Goal: Find specific page/section: Find specific page/section

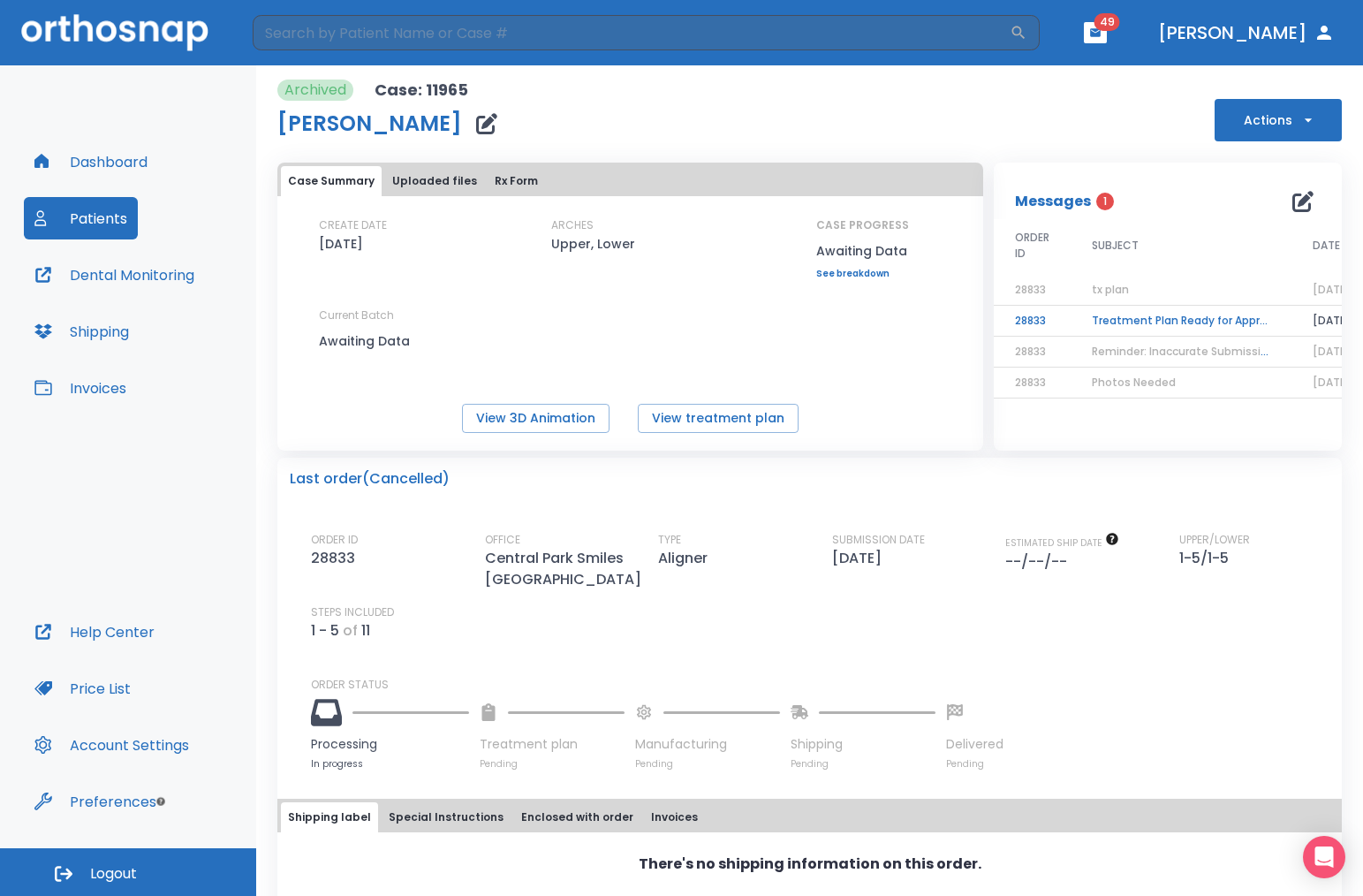
click at [107, 155] on button "Dashboard" at bounding box center [91, 161] width 134 height 43
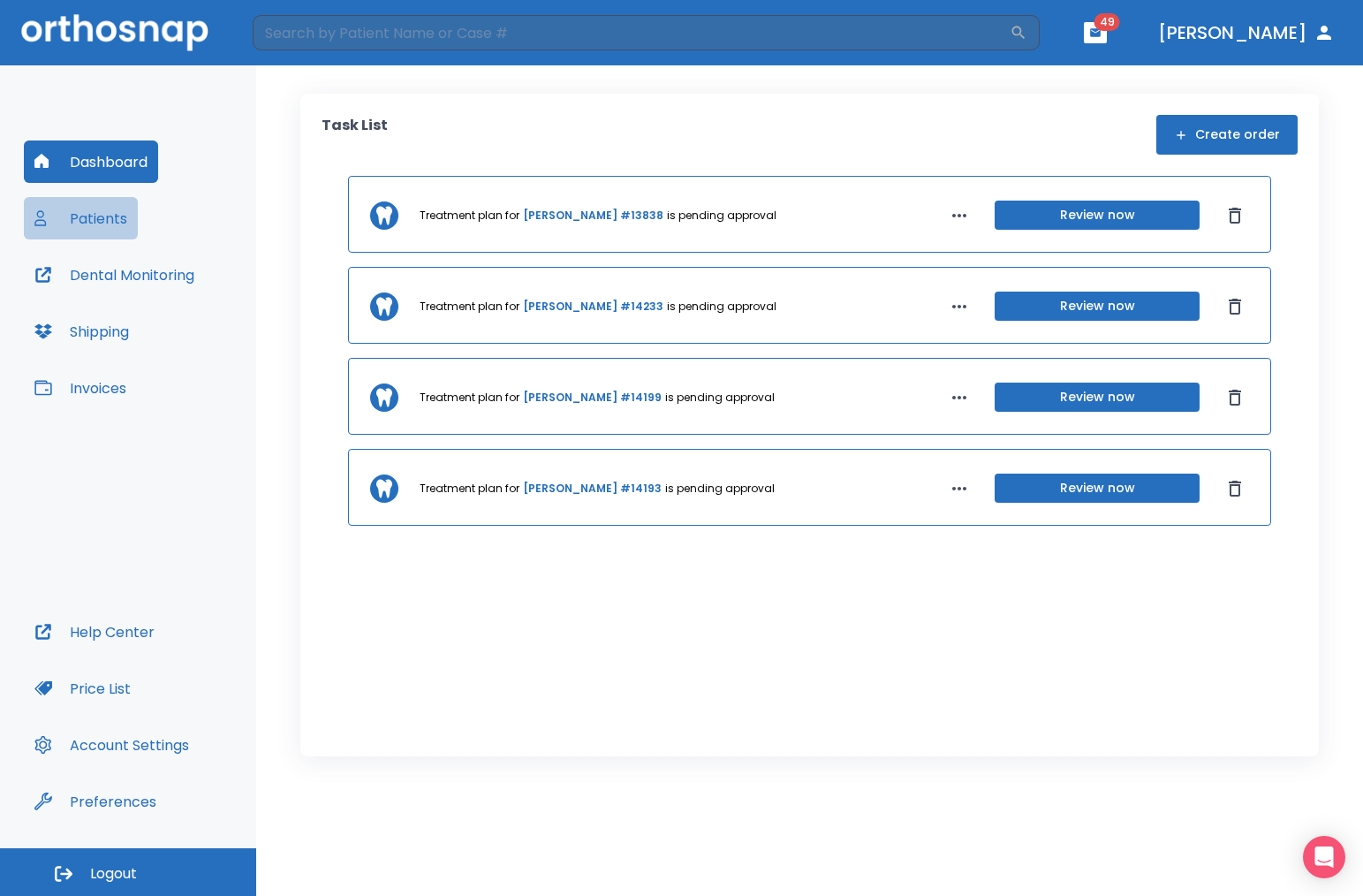
click at [108, 215] on button "Patients" at bounding box center [81, 218] width 114 height 43
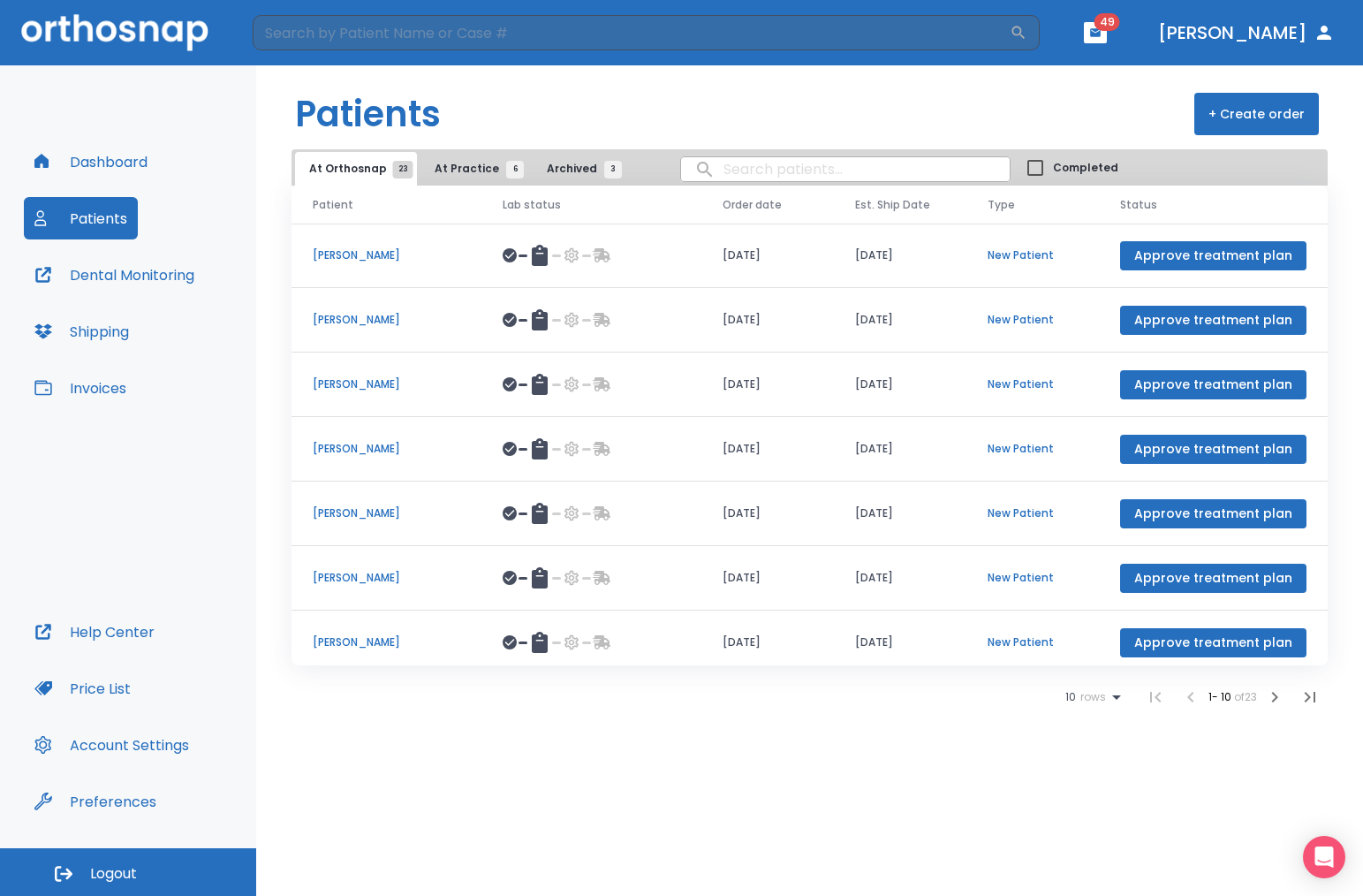
click at [784, 168] on input "search" at bounding box center [845, 169] width 329 height 35
click at [778, 165] on input "search" at bounding box center [845, 169] width 329 height 35
drag, startPoint x: 1492, startPoint y: 486, endPoint x: 1516, endPoint y: 516, distance: 38.4
click at [1362, 516] on html "​ 49 Dr. Schneider Dashboard Patients Dental Monitoring Shipping Invoices Help …" at bounding box center [681, 448] width 1363 height 896
click at [811, 174] on input "search" at bounding box center [845, 169] width 329 height 35
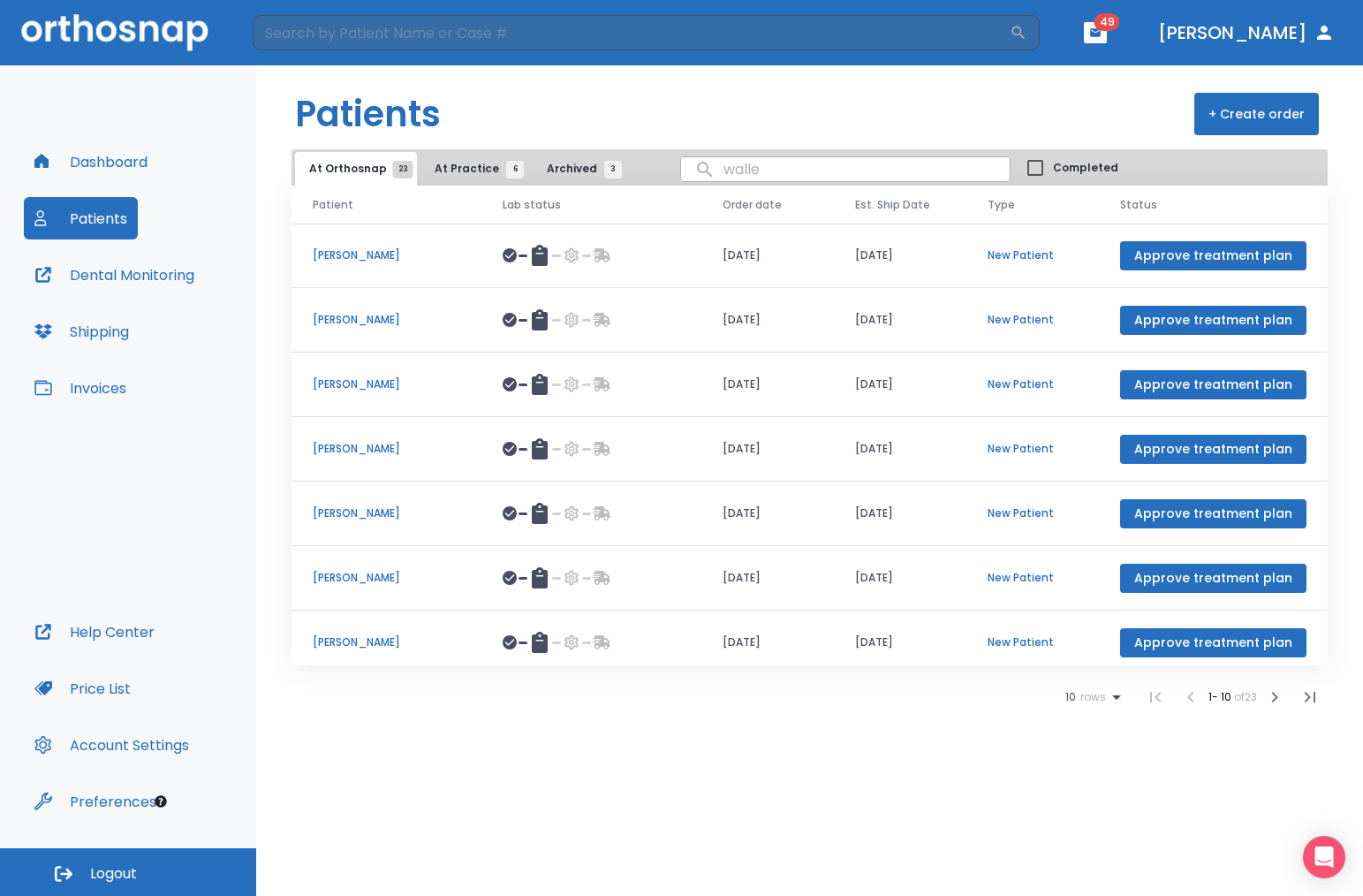
type input "wallen"
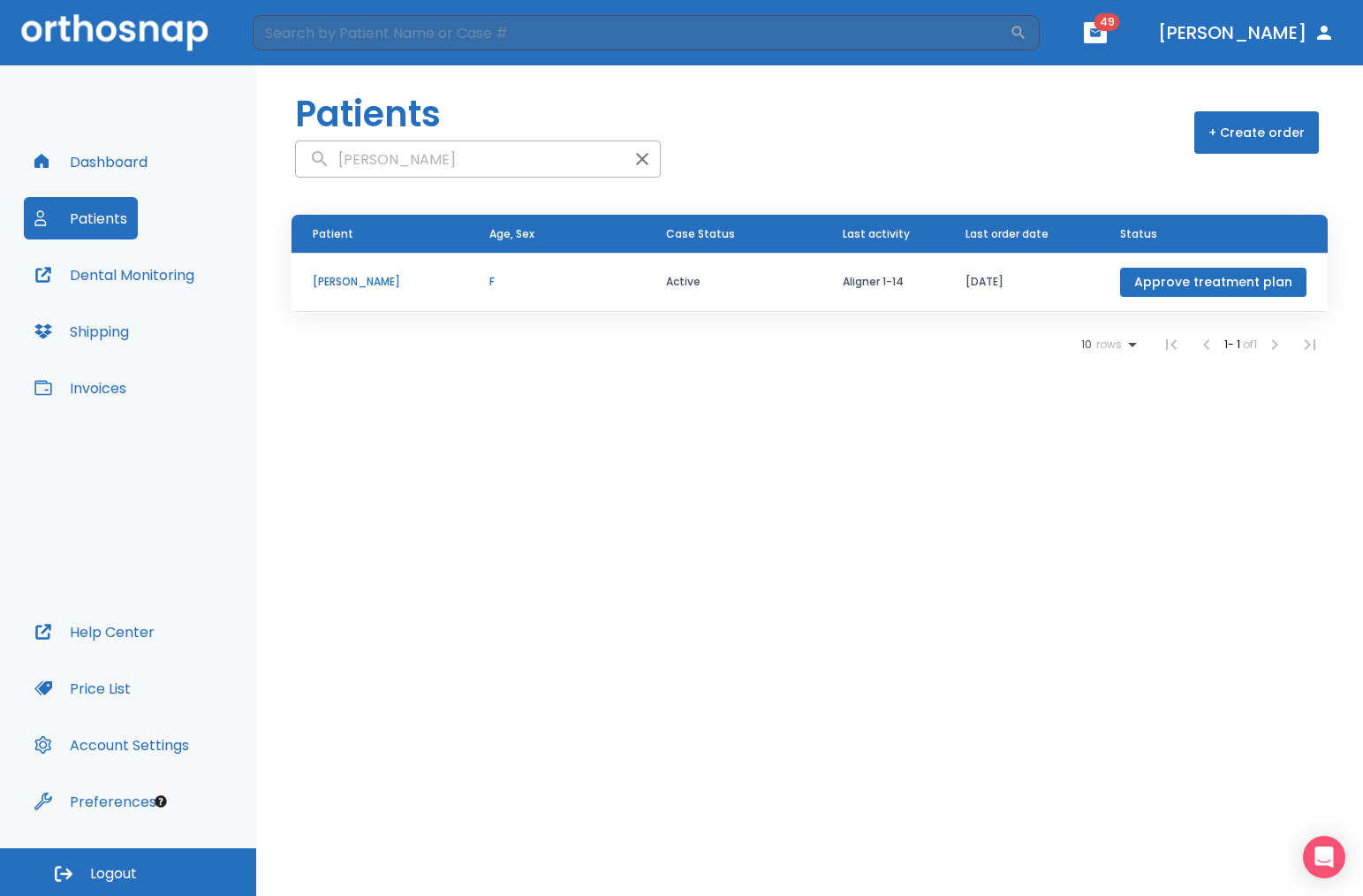
click at [631, 285] on td "F" at bounding box center [556, 282] width 176 height 59
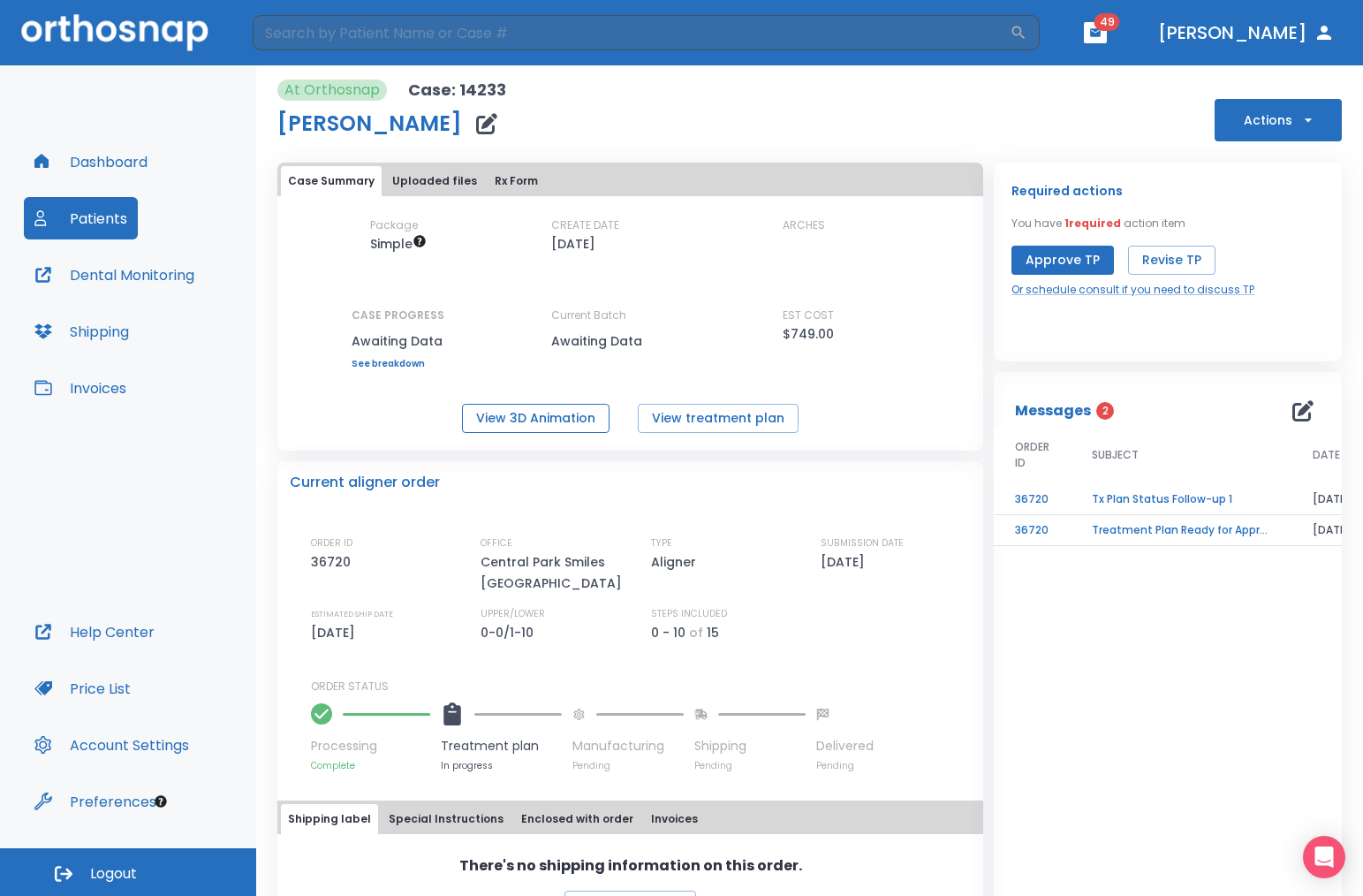
click at [560, 419] on button "View 3D Animation" at bounding box center [536, 417] width 147 height 29
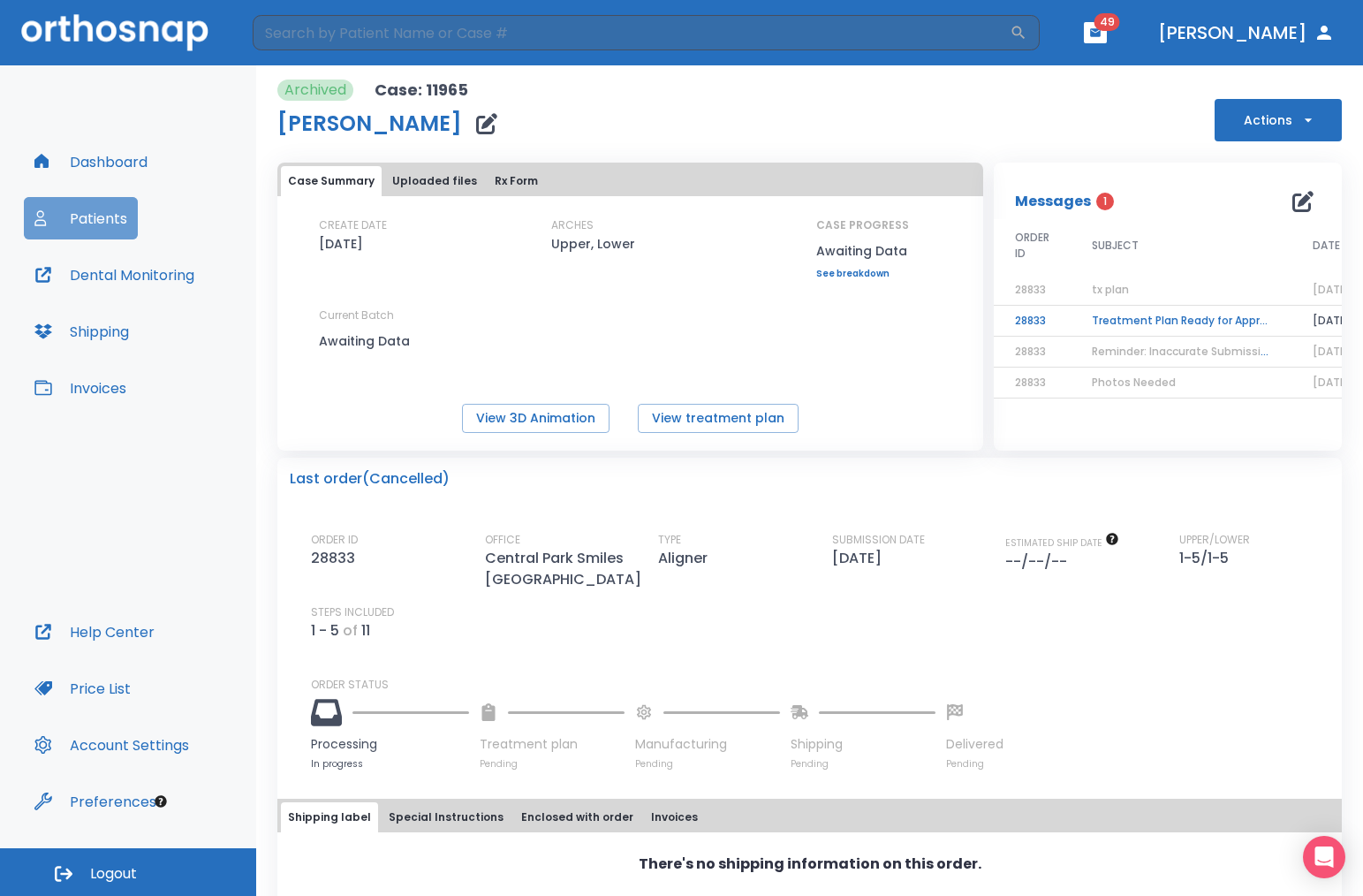
click at [110, 217] on button "Patients" at bounding box center [81, 218] width 114 height 43
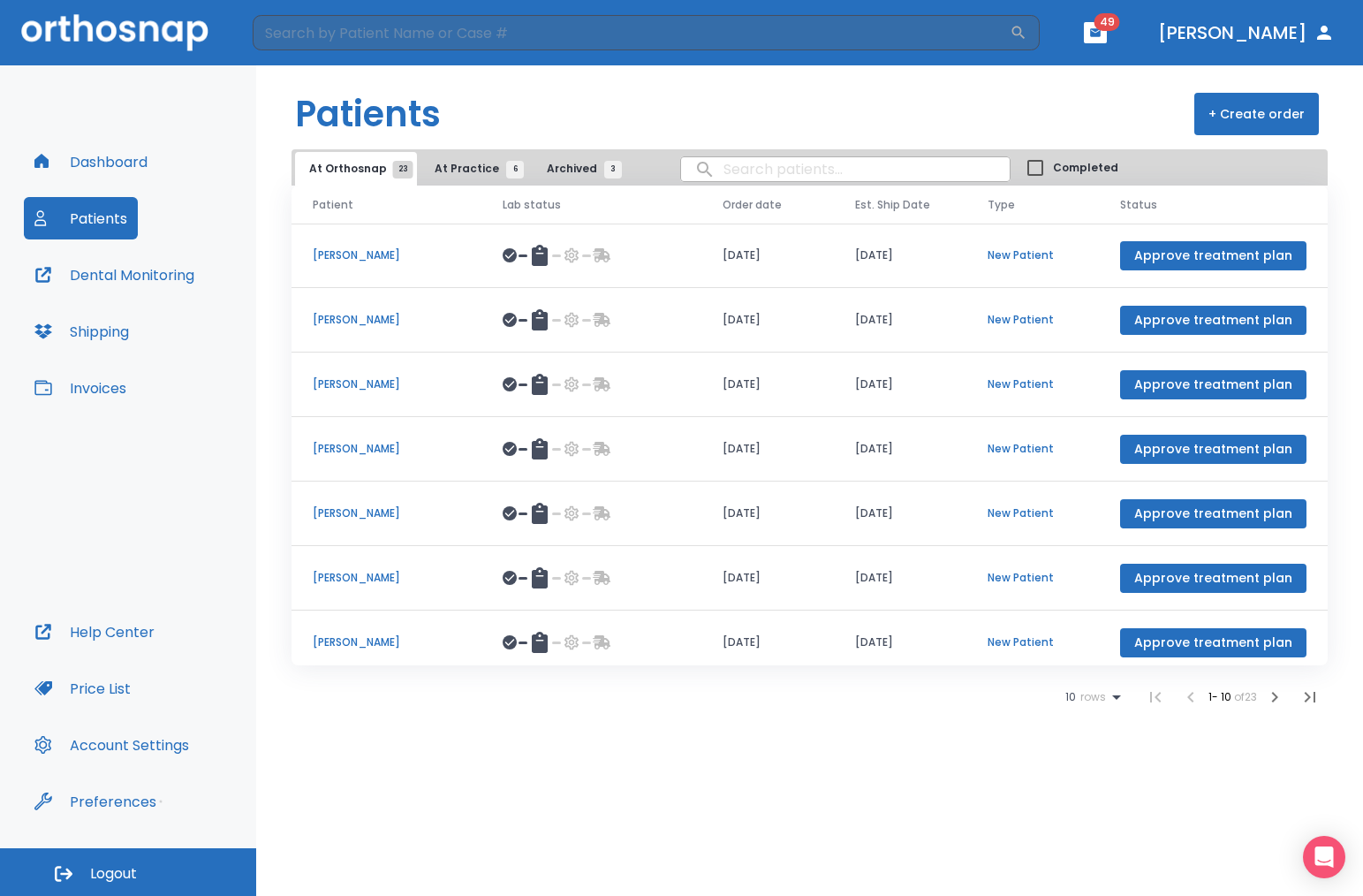
click at [764, 166] on input "search" at bounding box center [845, 169] width 329 height 35
type input "wall"
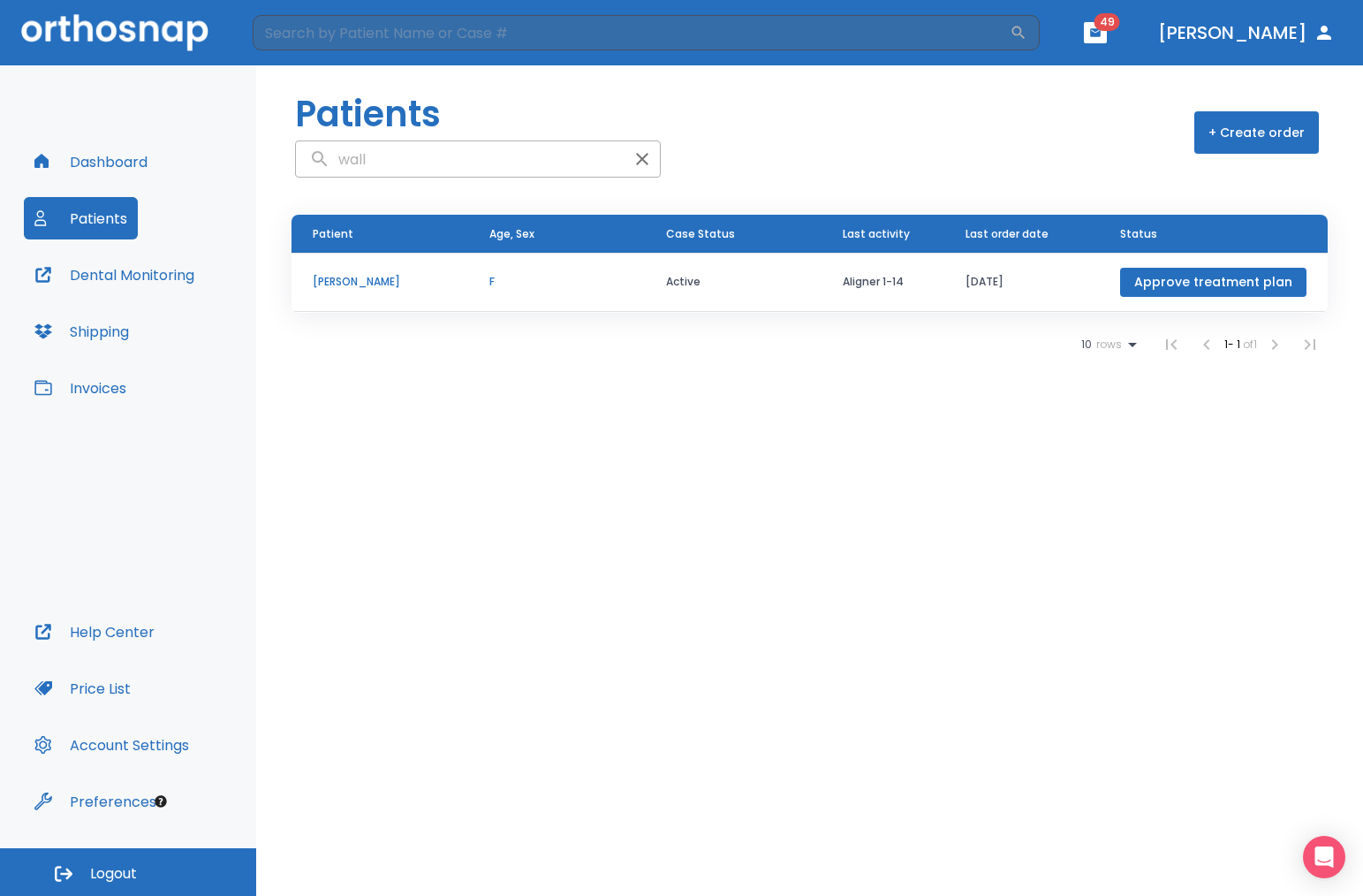
click at [566, 281] on p "F" at bounding box center [556, 282] width 134 height 16
